Goal: Information Seeking & Learning: Learn about a topic

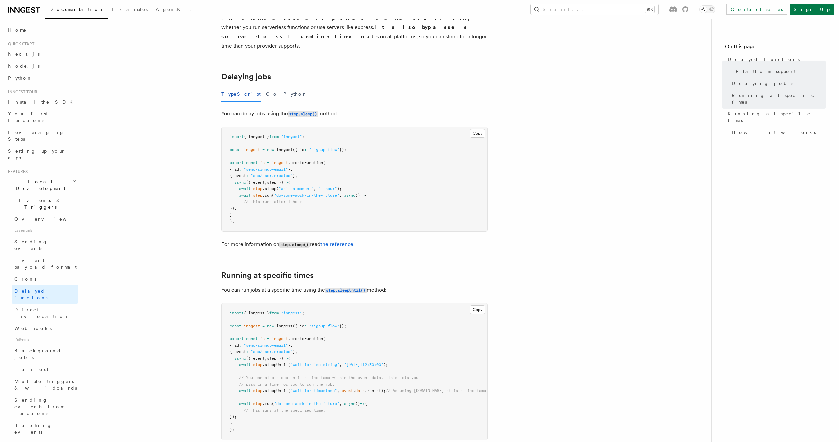
scroll to position [185, 0]
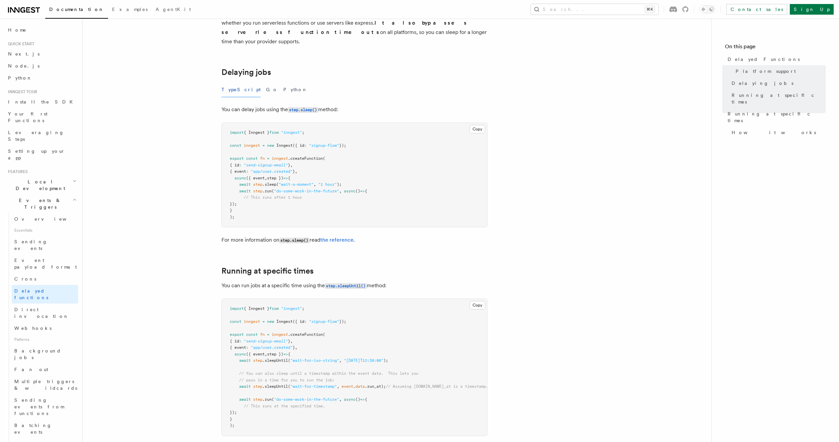
click at [195, 198] on article "Features Events & Triggers Delayed Functions You can easily enqueue jobs in the…" at bounding box center [397, 274] width 608 height 861
click at [600, 264] on article "Features Events & Triggers Delayed Functions You can easily enqueue jobs in the…" at bounding box center [397, 274] width 608 height 861
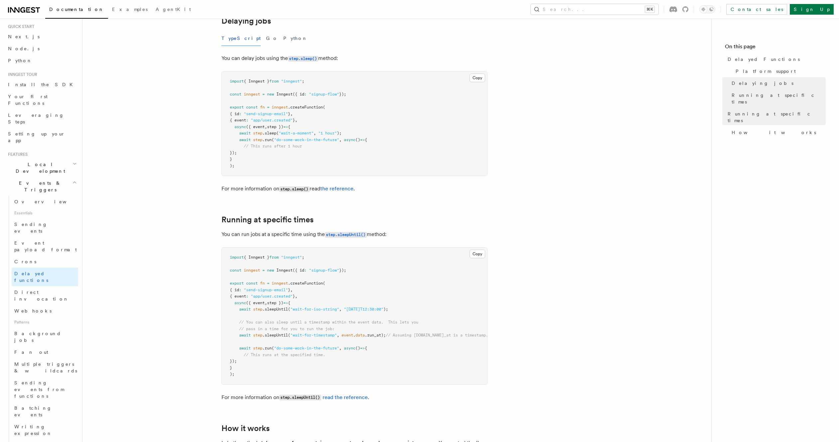
scroll to position [421, 0]
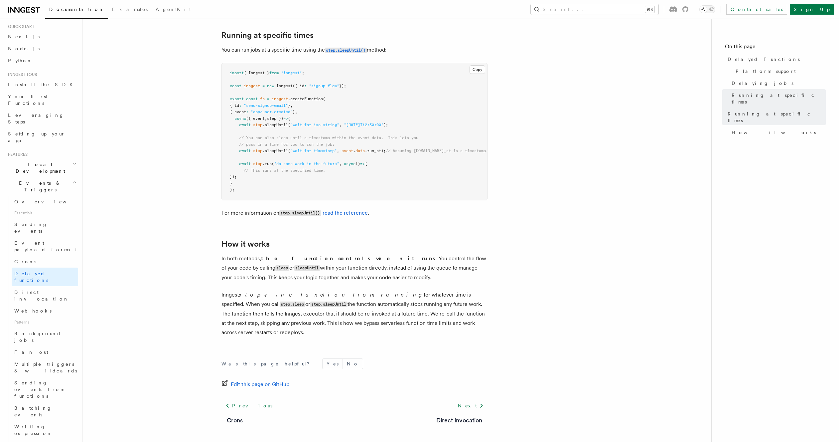
click at [600, 264] on article "Features Events & Triggers Delayed Functions You can easily enqueue jobs in the…" at bounding box center [397, 38] width 608 height 861
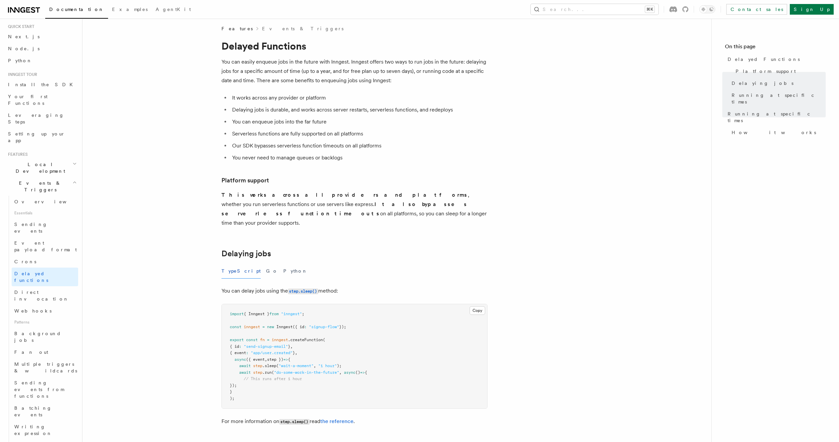
scroll to position [0, 0]
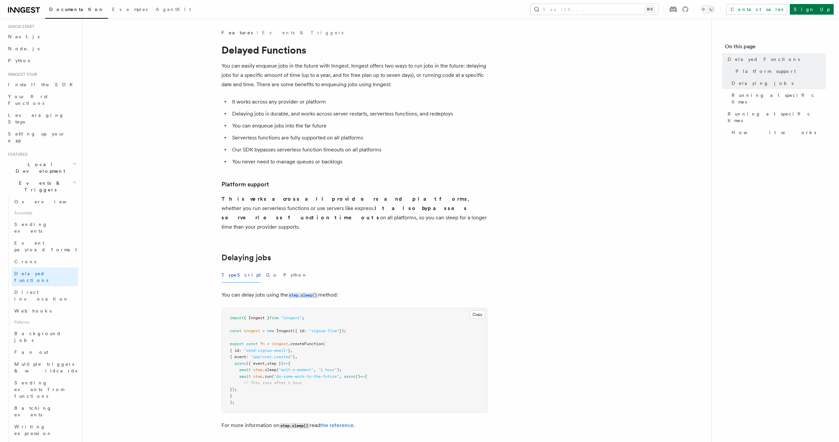
click at [484, 218] on p "This works across all providers and platforms , whether you run serverless func…" at bounding box center [355, 212] width 266 height 37
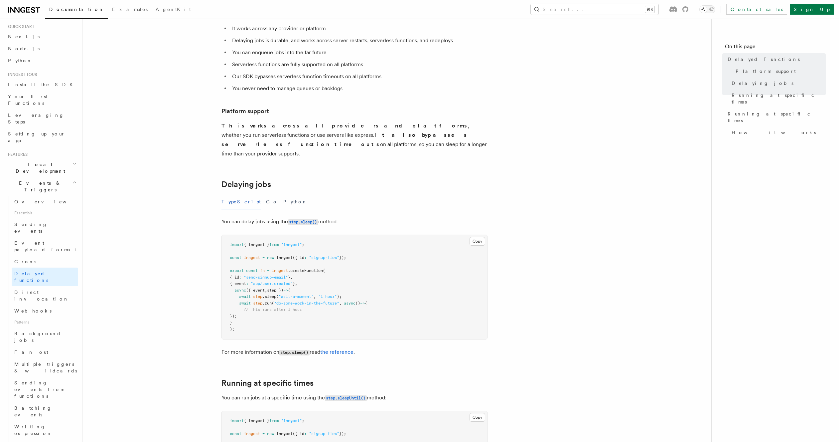
scroll to position [107, 0]
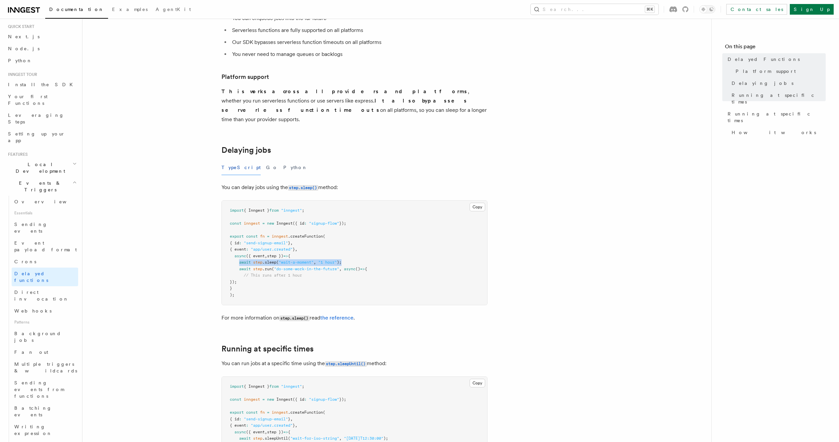
drag, startPoint x: 239, startPoint y: 254, endPoint x: 350, endPoint y: 251, distance: 110.8
click at [350, 251] on pre "import { Inngest } from "inngest" ; const inngest = new Inngest ({ id : "signup…" at bounding box center [355, 253] width 266 height 104
copy span "await step .sleep ( "wait-a-moment" , "1 hour" );"
click at [582, 206] on article "Features Events & Triggers Delayed Functions You can easily enqueue jobs in the…" at bounding box center [397, 352] width 608 height 861
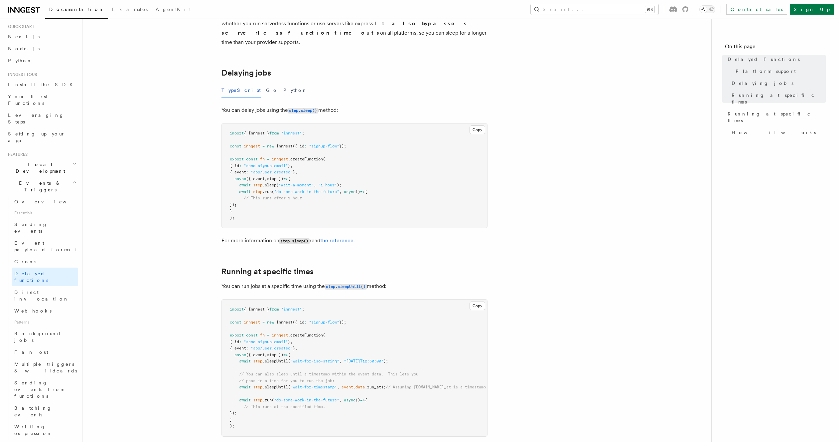
scroll to position [219, 0]
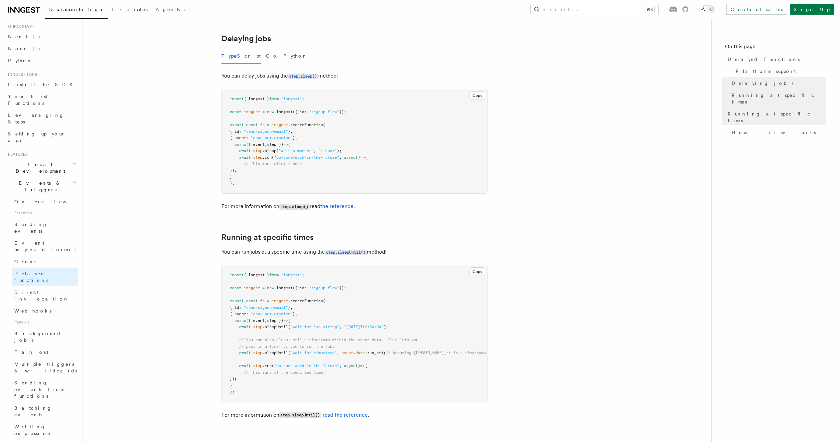
click at [319, 155] on span ""do-some-work-in-the-future"" at bounding box center [306, 157] width 65 height 5
click at [601, 210] on article "Features Events & Triggers Delayed Functions You can easily enqueue jobs in the…" at bounding box center [397, 240] width 608 height 861
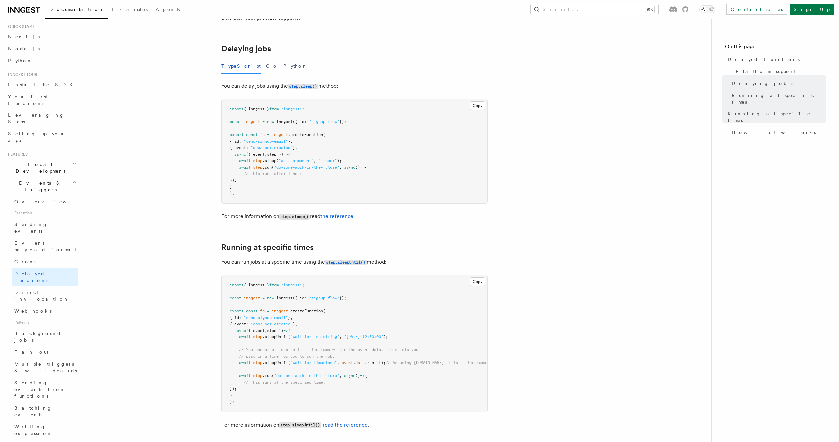
scroll to position [175, 0]
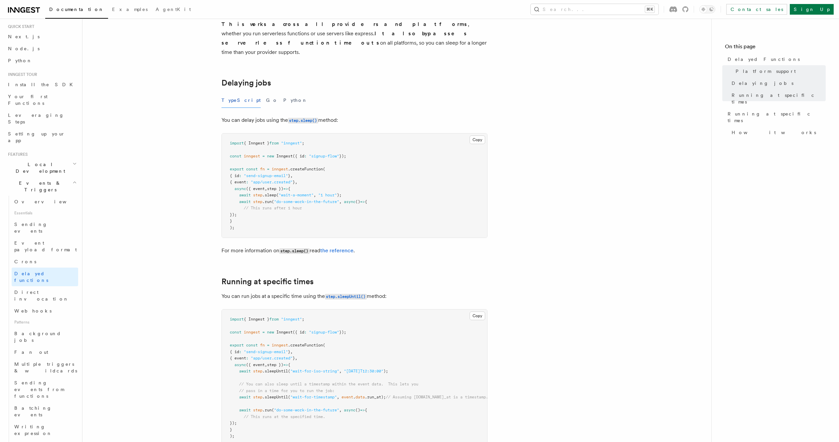
click at [271, 193] on span ".sleep" at bounding box center [270, 195] width 14 height 5
click at [301, 133] on pre "import { Inngest } from "inngest" ; const inngest = new Inngest ({ id : "signup…" at bounding box center [355, 185] width 266 height 104
click at [303, 118] on code "step.sleep()" at bounding box center [303, 121] width 30 height 6
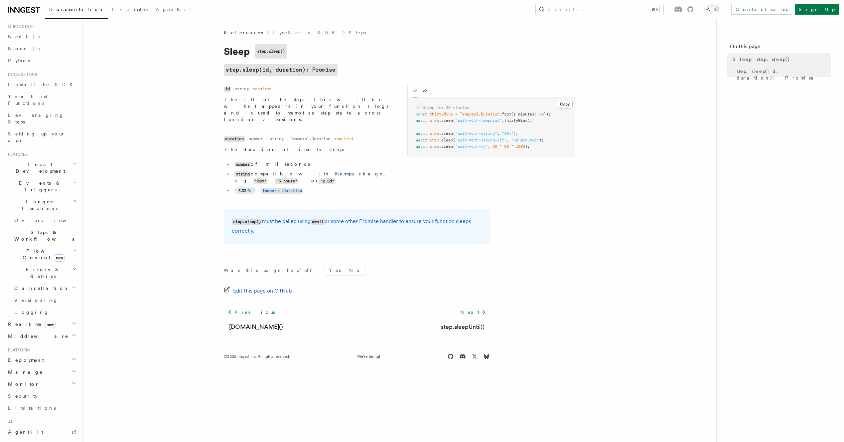
click at [347, 170] on li "string compatible with the ms package, e.g. "30m" , "3 hours" , or "2.5d"" at bounding box center [312, 177] width 159 height 14
click at [355, 146] on dd "The duration of time to sleep: number of milliseconds string compatible with th…" at bounding box center [308, 171] width 168 height 51
click at [329, 217] on p "step.sleep() must be called using await or some other Promise handler to ensure…" at bounding box center [357, 226] width 250 height 19
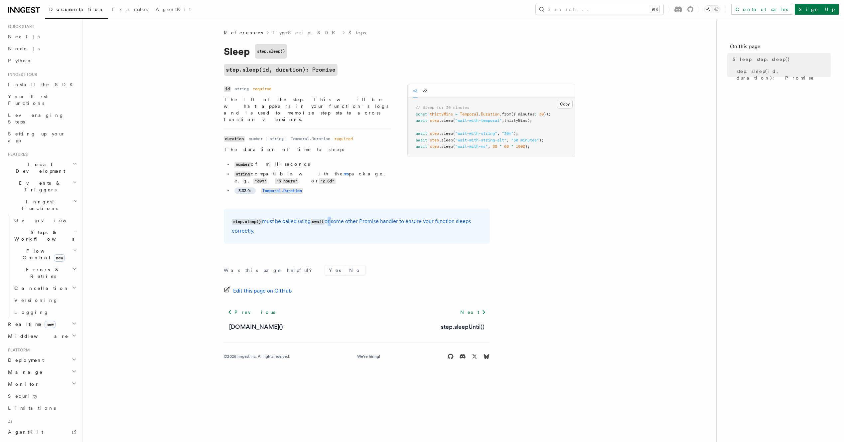
click at [329, 217] on p "step.sleep() must be called using await or some other Promise handler to ensure…" at bounding box center [357, 226] width 250 height 19
click at [323, 146] on dd "The duration of time to sleep: number of milliseconds string compatible with th…" at bounding box center [308, 171] width 168 height 51
click at [585, 223] on article "References TypeScript SDK Steps Sleep step.sleep() step.sleep(id, duration): Pr…" at bounding box center [399, 202] width 613 height 346
click at [137, 154] on article "References TypeScript SDK Steps Sleep step.sleep() step.sleep(id, duration): Pr…" at bounding box center [399, 202] width 613 height 346
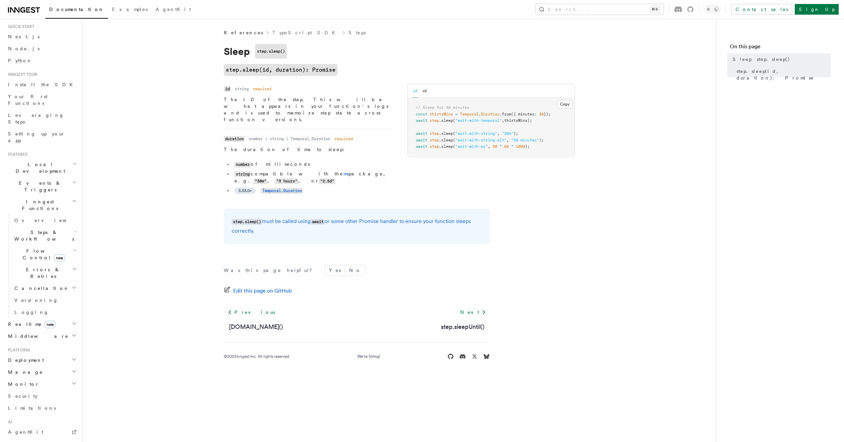
click at [137, 179] on article "References TypeScript SDK Steps Sleep step.sleep() step.sleep(id, duration): Pr…" at bounding box center [399, 202] width 613 height 346
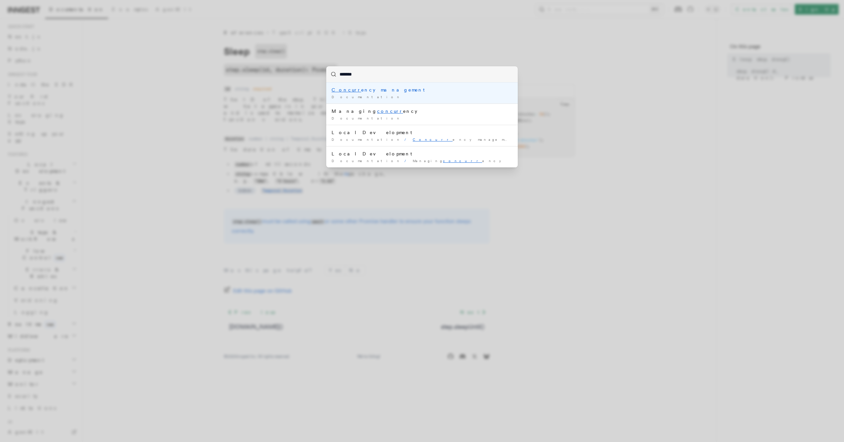
type input "********"
click at [379, 92] on div "Concurre ncy management" at bounding box center [422, 90] width 181 height 7
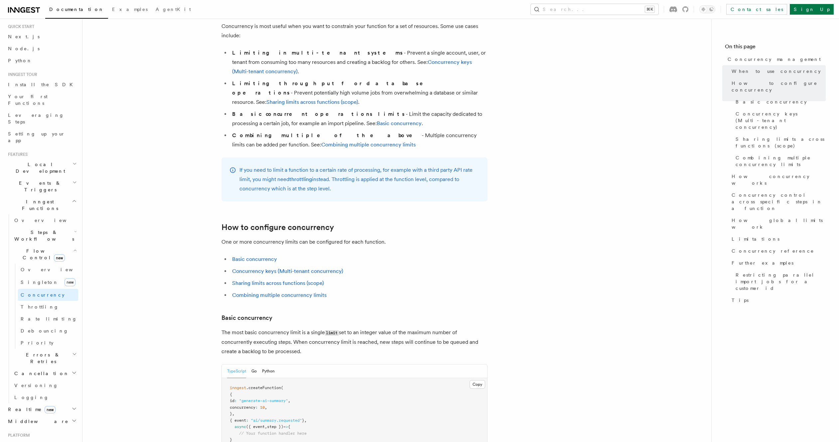
scroll to position [346, 0]
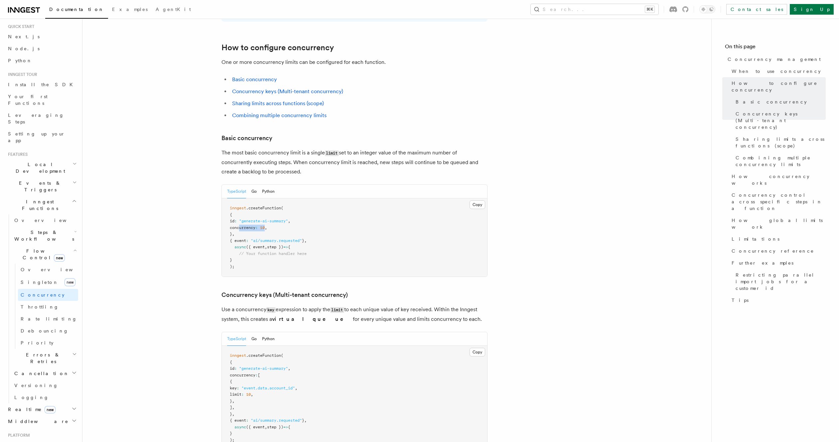
drag, startPoint x: 239, startPoint y: 200, endPoint x: 276, endPoint y: 201, distance: 37.3
click at [267, 225] on span "concurrency : 10 ," at bounding box center [248, 227] width 37 height 5
click at [401, 219] on pre "inngest .createFunction ( { id : "generate-ai-summary" , concurrency : 10 , } ,…" at bounding box center [355, 237] width 266 height 78
drag, startPoint x: 239, startPoint y: 199, endPoint x: 295, endPoint y: 201, distance: 55.6
click at [295, 201] on pre "inngest .createFunction ( { id : "generate-ai-summary" , concurrency : 10 , } ,…" at bounding box center [355, 237] width 266 height 78
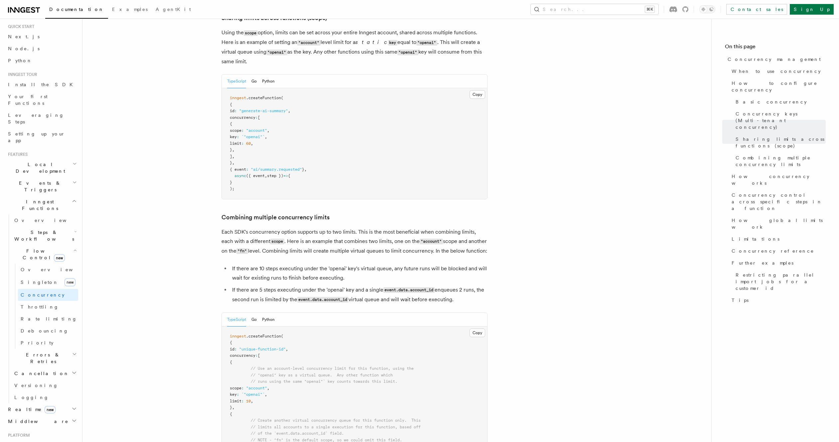
scroll to position [1023, 0]
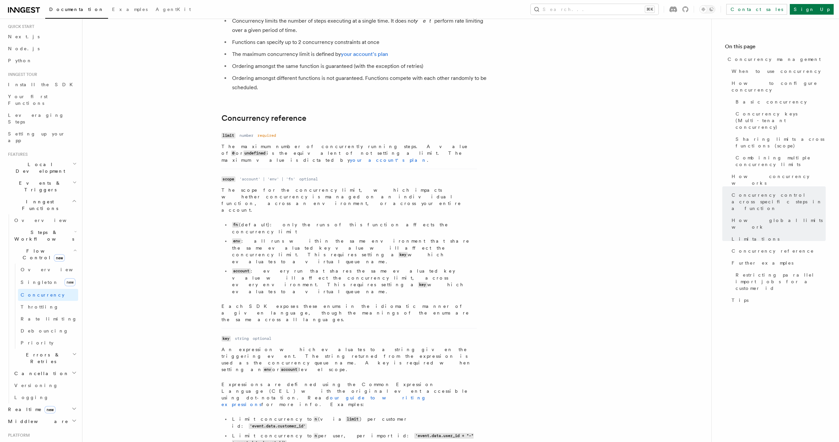
scroll to position [2531, 0]
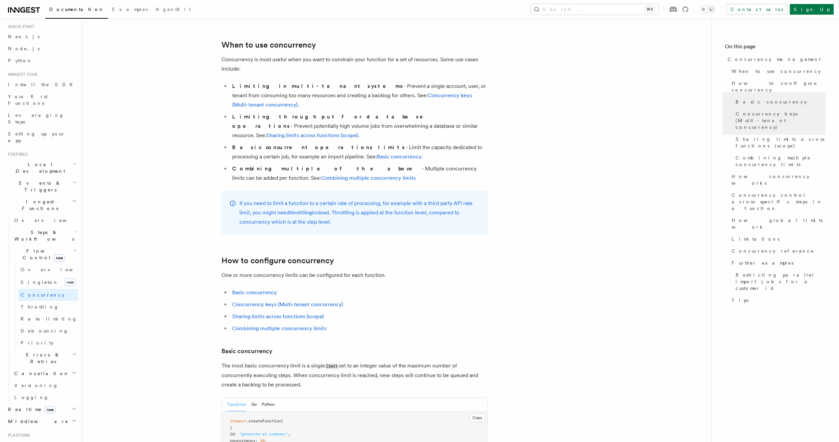
scroll to position [0, 0]
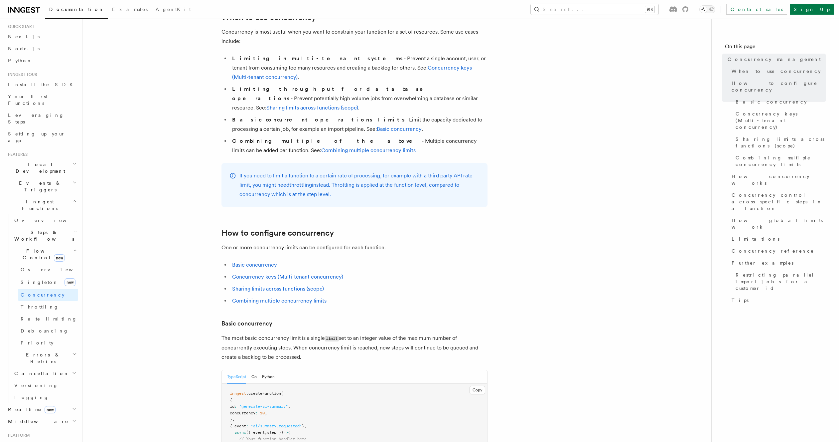
scroll to position [194, 0]
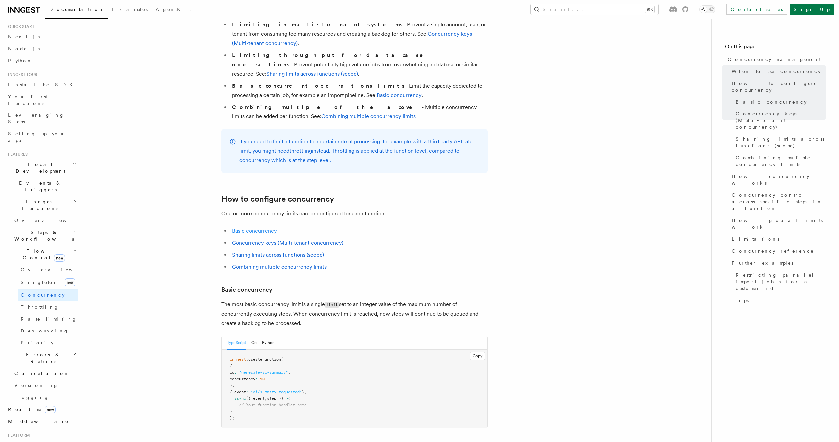
click at [245, 228] on link "Basic concurrency" at bounding box center [254, 231] width 45 height 6
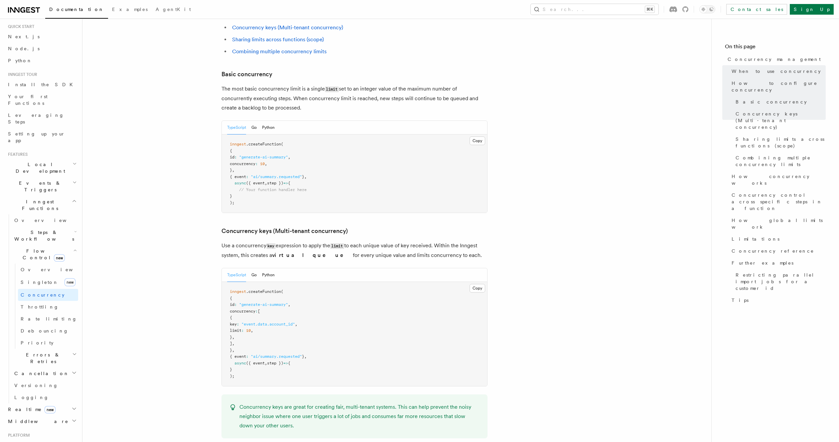
scroll to position [419, 0]
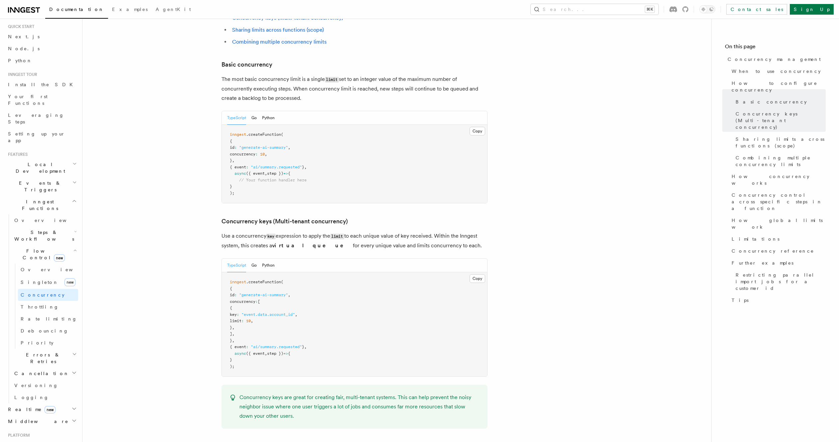
click at [234, 75] on p "The most basic concurrency limit is a single limit set to an integer value of t…" at bounding box center [355, 89] width 266 height 28
click at [256, 75] on p "The most basic concurrency limit is a single limit set to an integer value of t…" at bounding box center [355, 89] width 266 height 28
click at [288, 75] on p "The most basic concurrency limit is a single limit set to an integer value of t…" at bounding box center [355, 89] width 266 height 28
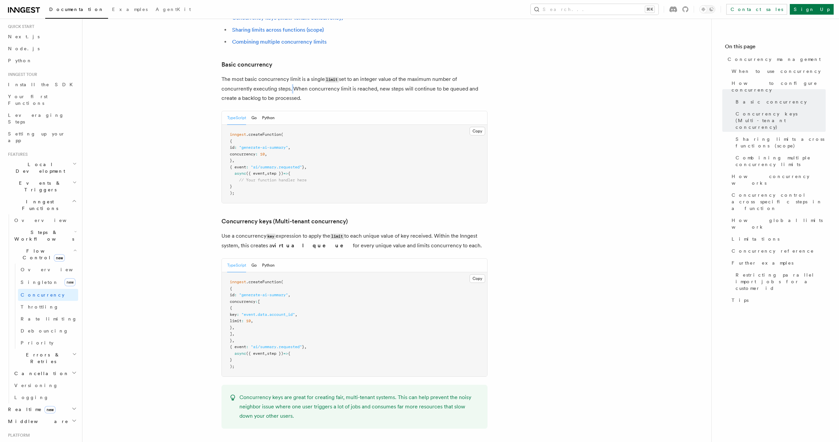
click at [288, 75] on p "The most basic concurrency limit is a single limit set to an integer value of t…" at bounding box center [355, 89] width 266 height 28
click at [296, 75] on p "The most basic concurrency limit is a single limit set to an integer value of t…" at bounding box center [355, 89] width 266 height 28
click at [258, 75] on p "The most basic concurrency limit is a single limit set to an integer value of t…" at bounding box center [355, 89] width 266 height 28
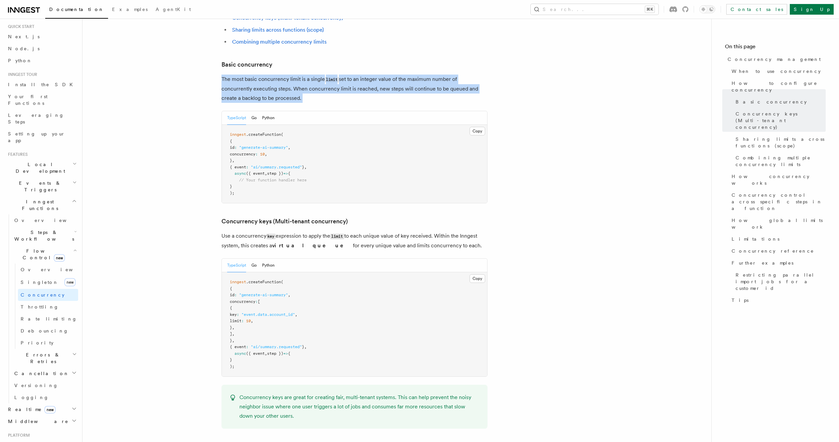
click at [258, 75] on p "The most basic concurrency limit is a single limit set to an integer value of t…" at bounding box center [355, 89] width 266 height 28
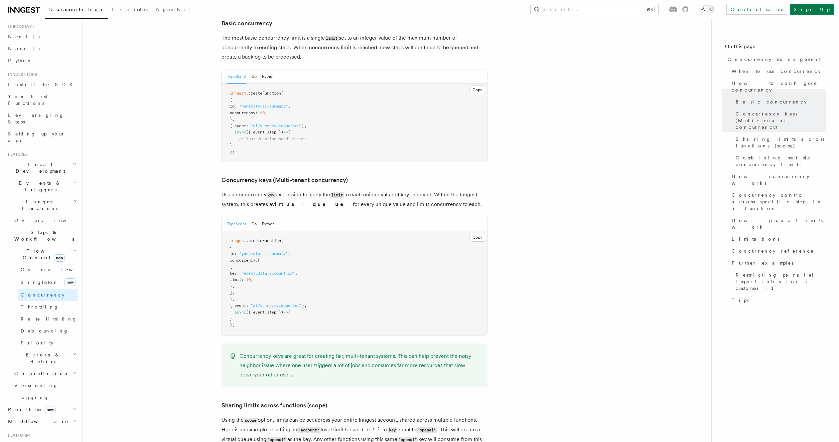
click at [402, 102] on pre "inngest .createFunction ( { id : "generate-ai-summary" , concurrency : 10 , } ,…" at bounding box center [355, 123] width 266 height 78
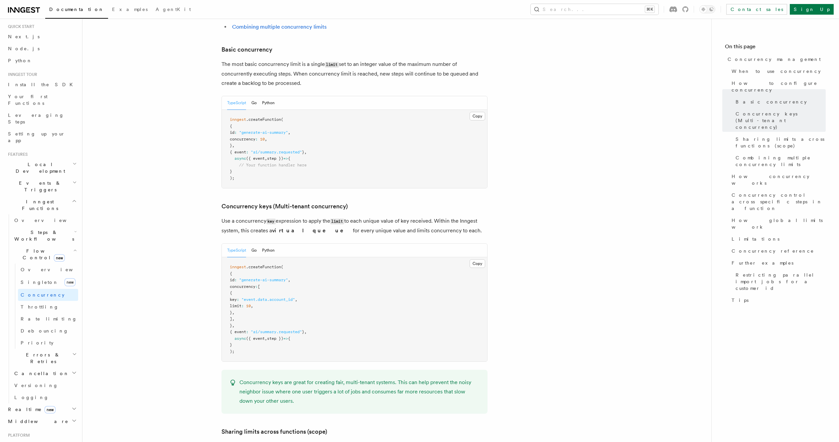
scroll to position [430, 0]
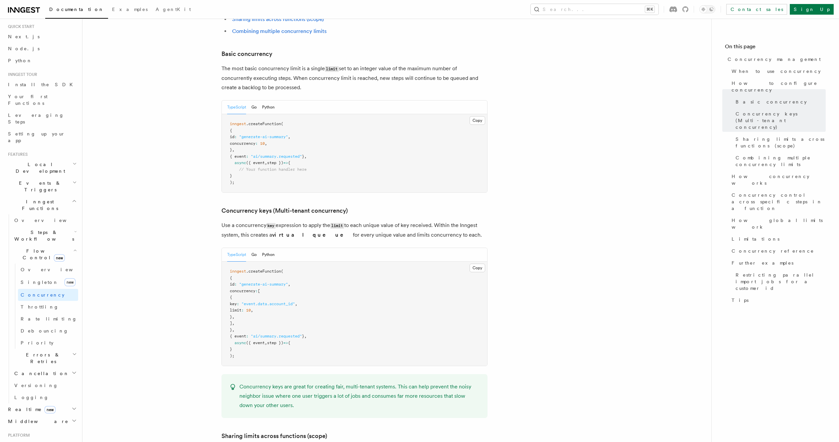
click at [395, 64] on p "The most basic concurrency limit is a single limit set to an integer value of t…" at bounding box center [355, 78] width 266 height 28
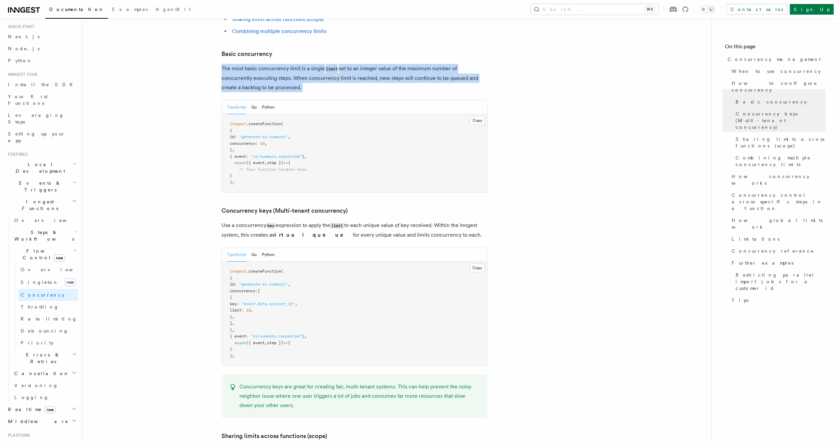
click at [395, 64] on p "The most basic concurrency limit is a single limit set to an integer value of t…" at bounding box center [355, 78] width 266 height 28
click at [383, 64] on p "The most basic concurrency limit is a single limit set to an integer value of t…" at bounding box center [355, 78] width 266 height 28
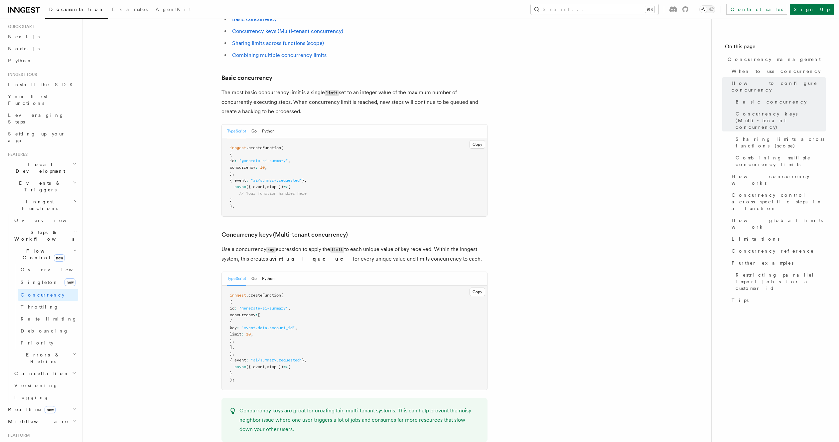
scroll to position [0, 0]
